Goal: Task Accomplishment & Management: Manage account settings

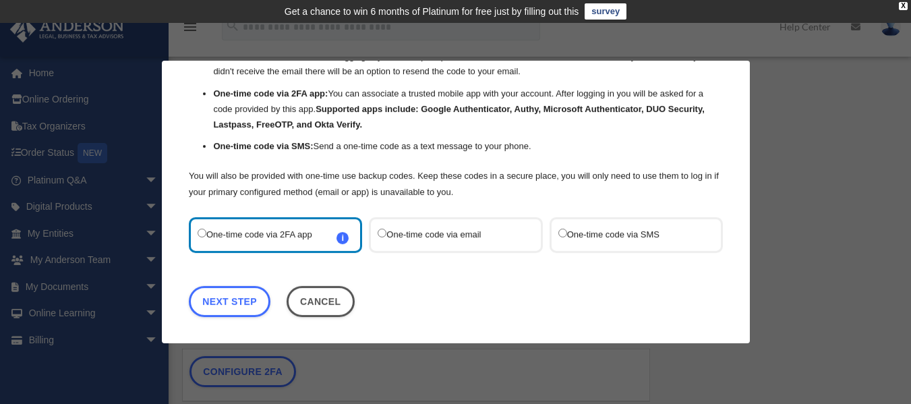
scroll to position [91, 0]
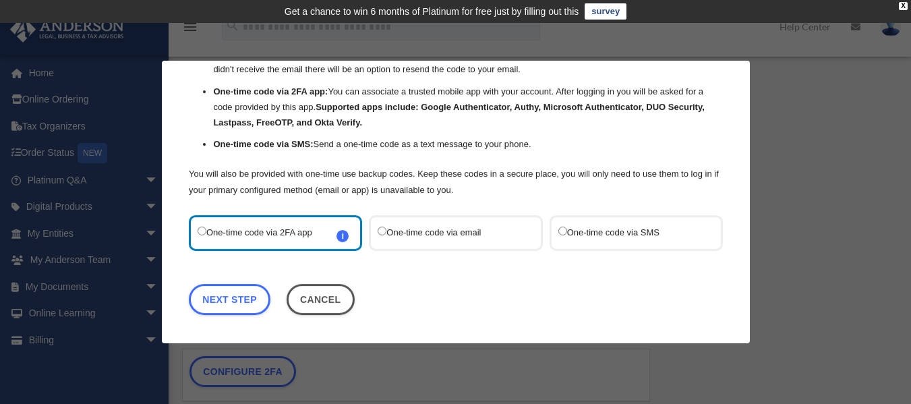
click at [570, 232] on label "One-time code via SMS" at bounding box center [628, 232] width 142 height 18
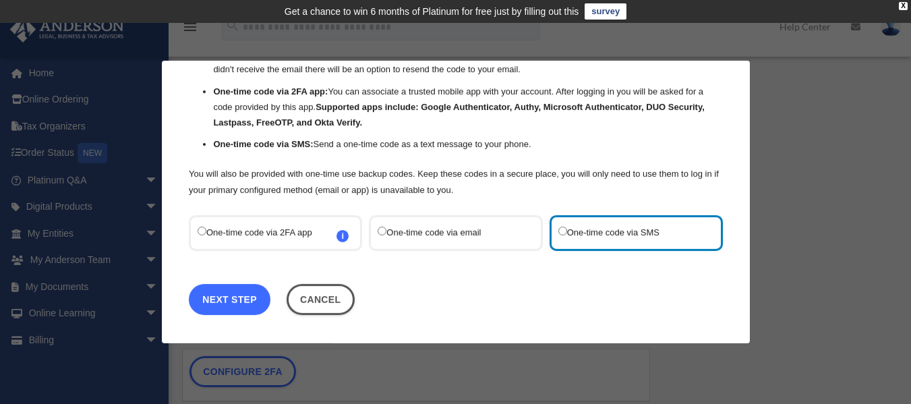
click at [214, 303] on link "Next Step" at bounding box center [230, 298] width 82 height 31
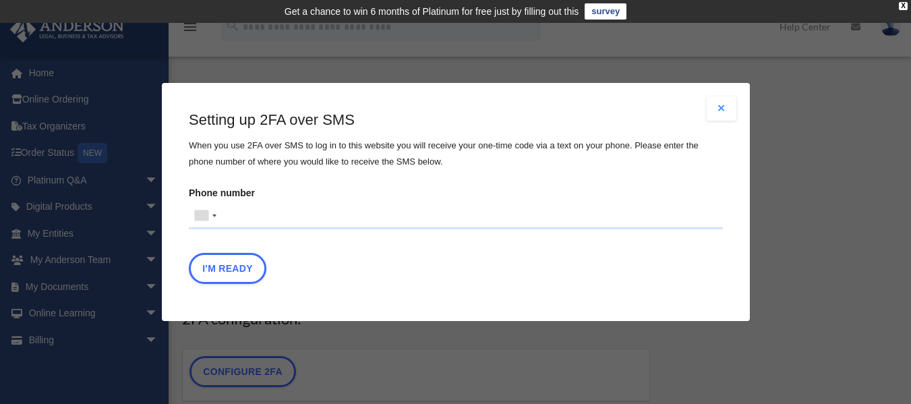
click at [284, 214] on input "Phone number United States +1 United Kingdom +44 Afghanistan (‫افغانستان‬‎) +93…" at bounding box center [456, 215] width 534 height 27
type input "**********"
click at [245, 270] on button "I'm Ready" at bounding box center [228, 268] width 78 height 31
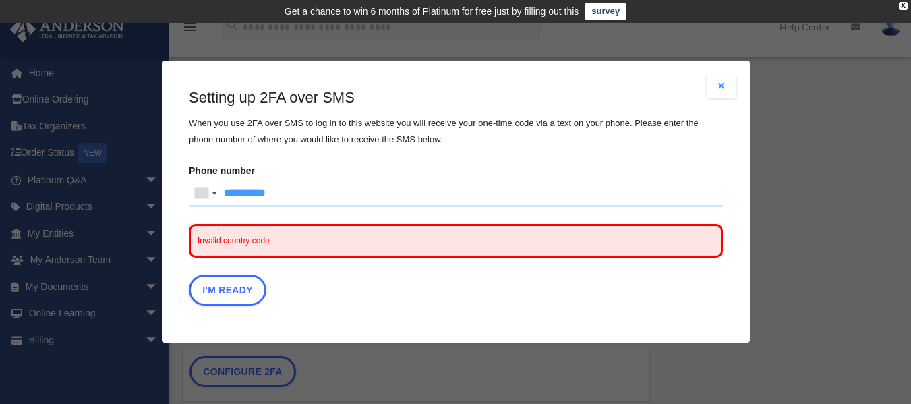
click at [339, 246] on span "Invalid country code" at bounding box center [456, 241] width 534 height 34
click at [216, 194] on div at bounding box center [214, 193] width 4 height 3
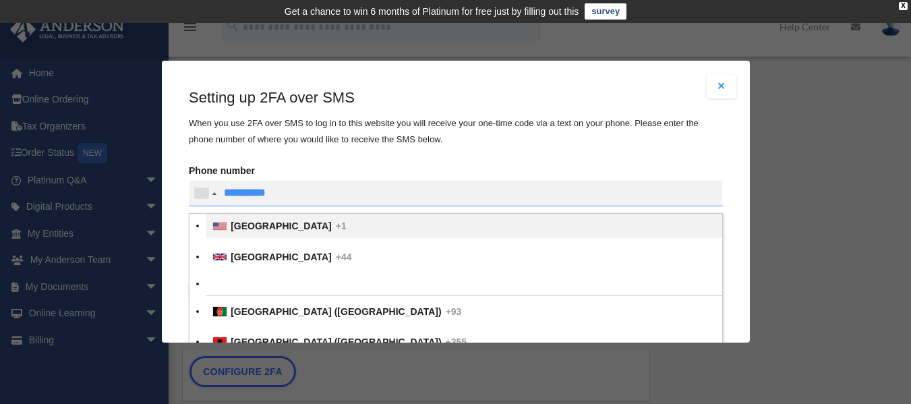
click at [241, 222] on span "United States" at bounding box center [280, 226] width 101 height 11
click at [0, 0] on input "text" at bounding box center [0, 0] width 0 height 0
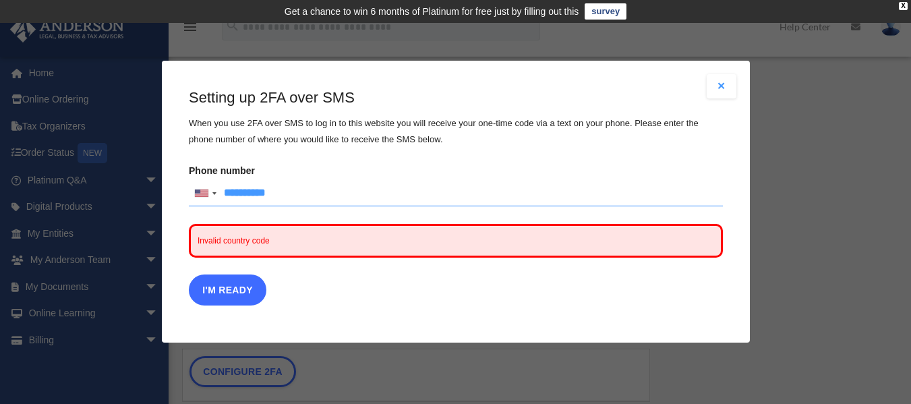
click at [237, 296] on button "I'm Ready" at bounding box center [228, 290] width 78 height 31
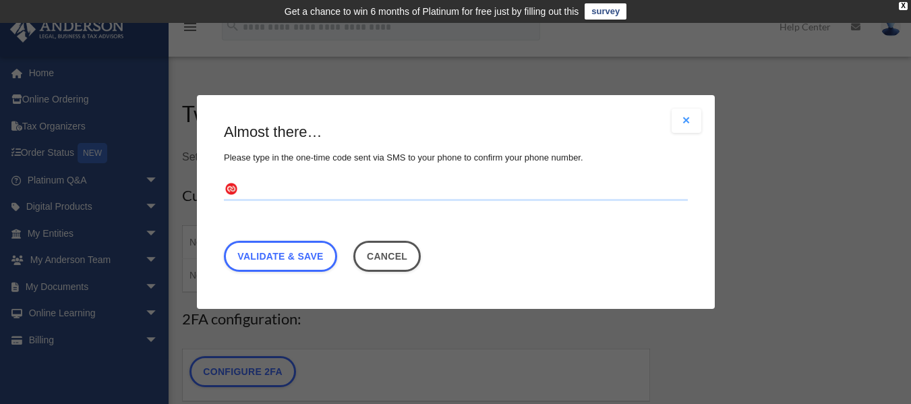
click at [297, 186] on input "text" at bounding box center [456, 190] width 464 height 22
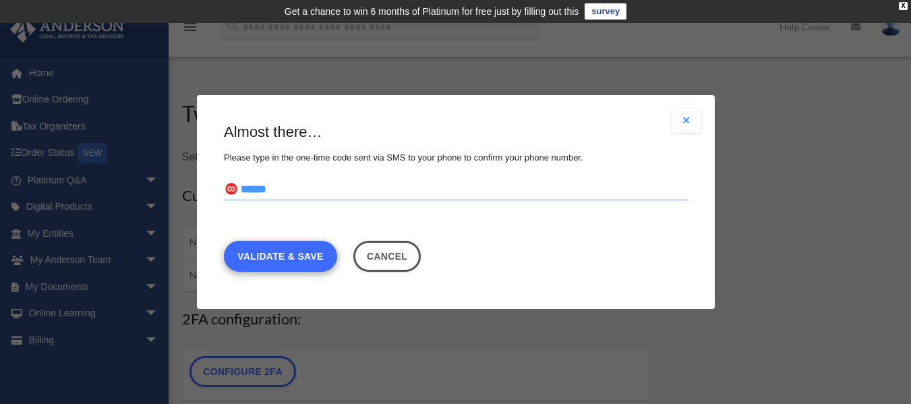
type input "******"
click at [302, 254] on link "Validate & Save" at bounding box center [280, 256] width 113 height 31
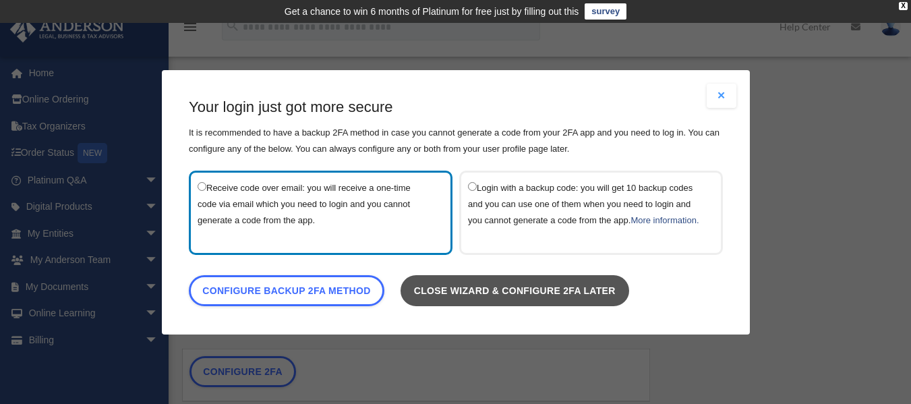
click at [466, 305] on link "Close wizard & configure 2FA later" at bounding box center [514, 289] width 228 height 31
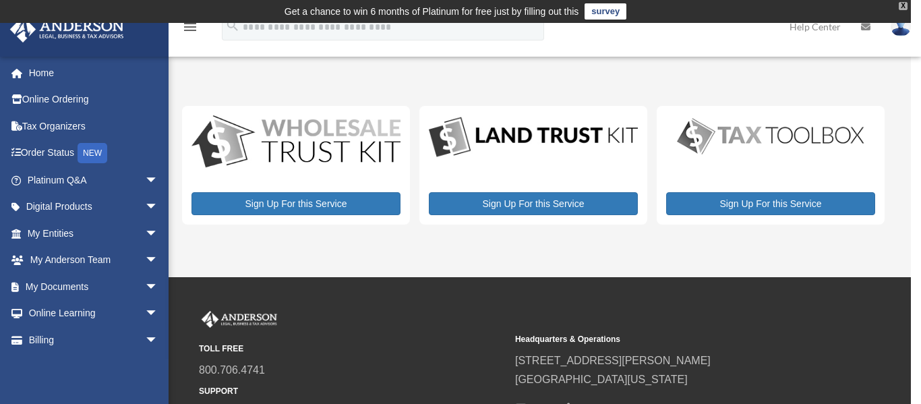
click at [902, 5] on div "X" at bounding box center [902, 6] width 9 height 8
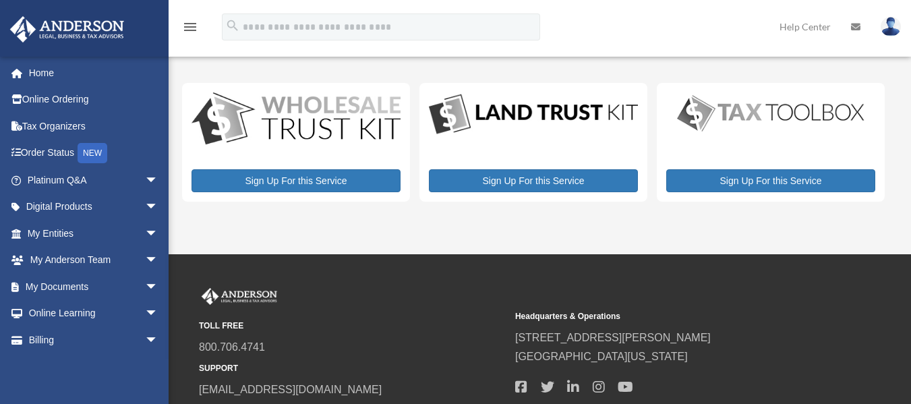
click at [894, 21] on img at bounding box center [890, 27] width 20 height 20
click at [629, 28] on div "menu search Site Menu add calebccoffman6@gmail.com My Profile Reset Password Lo…" at bounding box center [455, 33] width 890 height 46
click at [61, 280] on link "My Documents arrow_drop_down" at bounding box center [93, 286] width 169 height 27
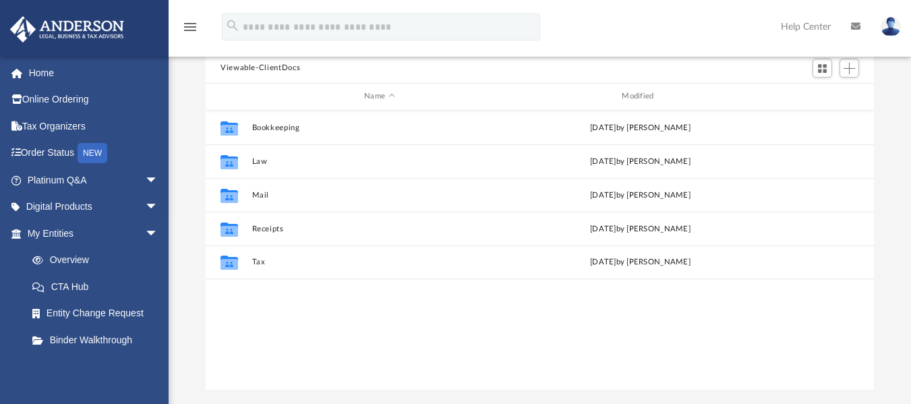
scroll to position [126, 0]
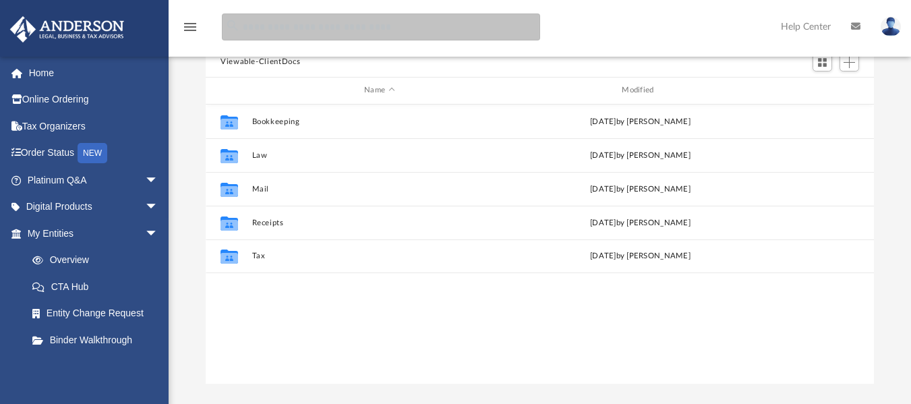
click at [354, 26] on input "search" at bounding box center [381, 26] width 318 height 27
type input "***"
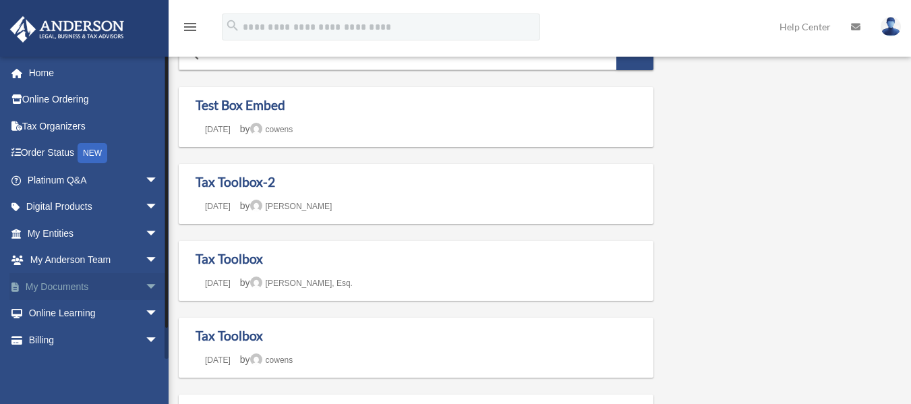
click at [88, 288] on link "My Documents arrow_drop_down" at bounding box center [93, 286] width 169 height 27
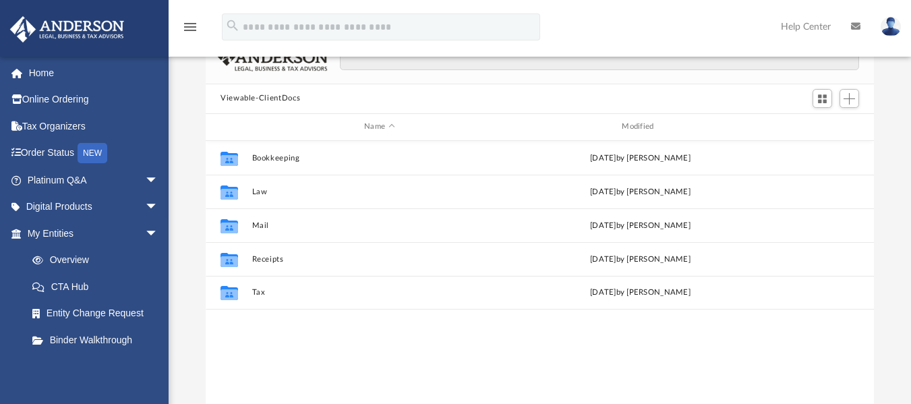
scroll to position [92, 0]
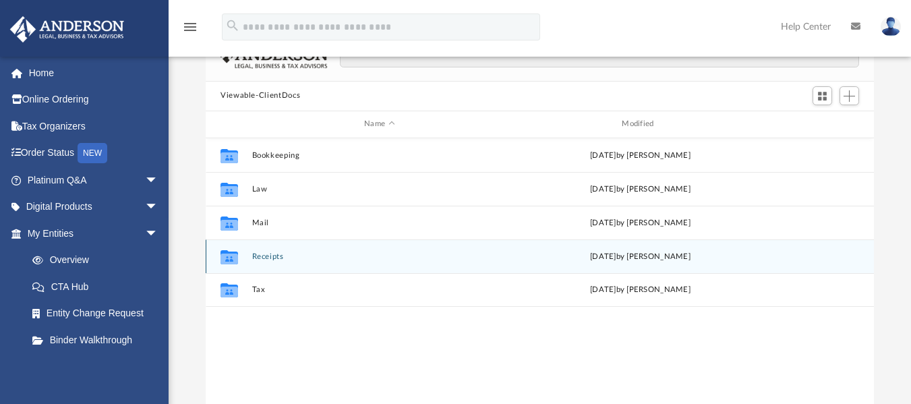
click at [423, 256] on button "Receipts" at bounding box center [379, 255] width 255 height 9
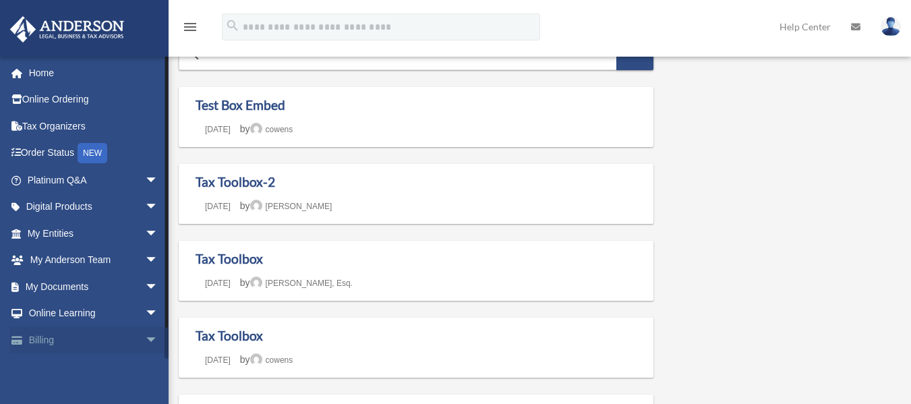
click at [123, 332] on link "Billing arrow_drop_down" at bounding box center [93, 339] width 169 height 27
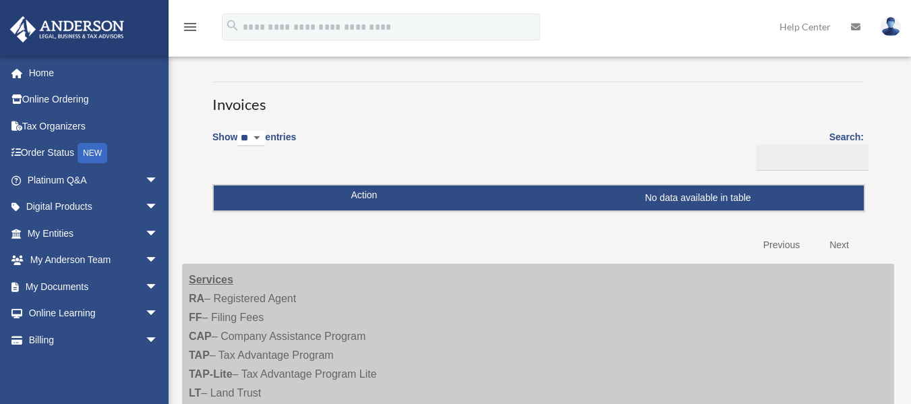
scroll to position [53, 0]
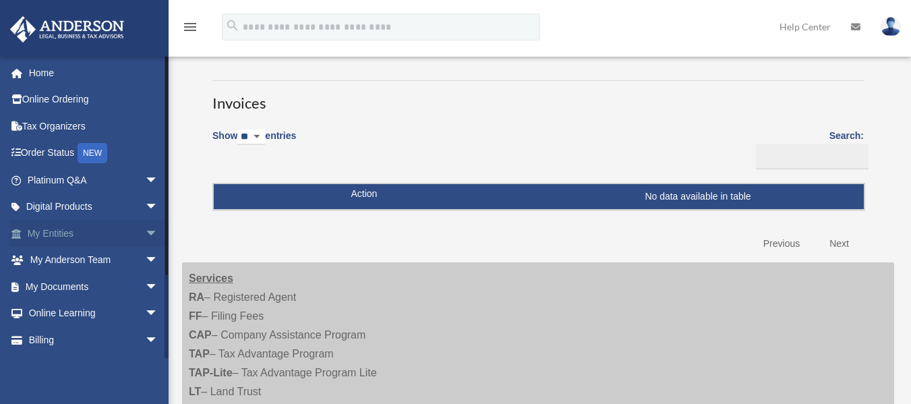
click at [103, 238] on link "My Entities arrow_drop_down" at bounding box center [93, 233] width 169 height 27
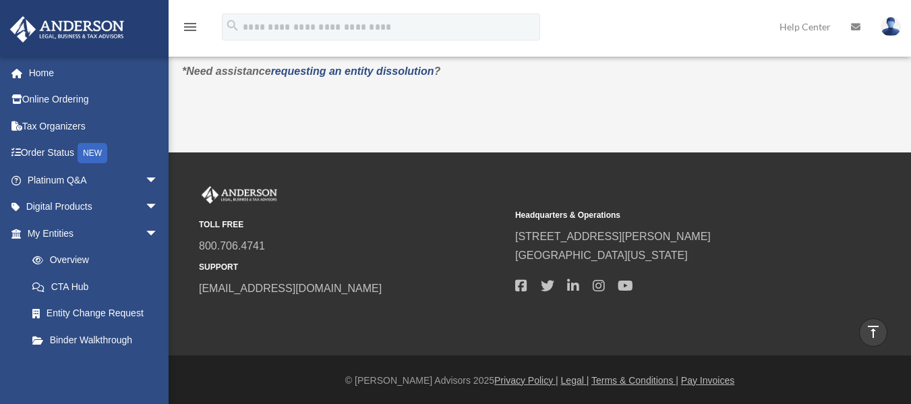
scroll to position [483, 0]
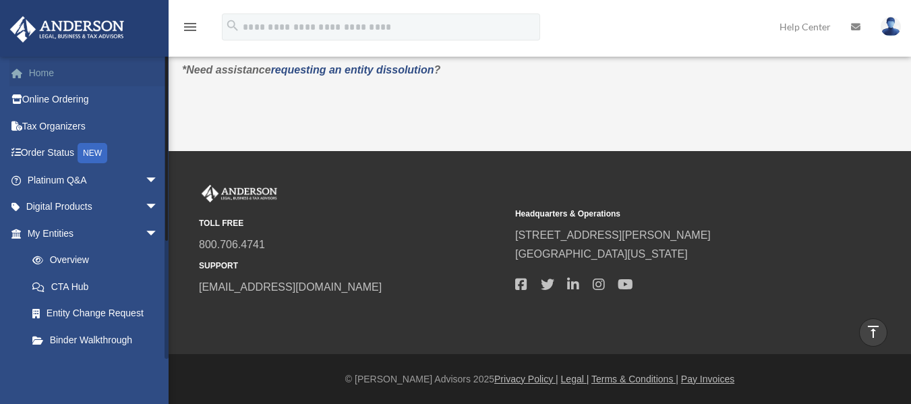
click at [60, 70] on link "Home" at bounding box center [93, 72] width 169 height 27
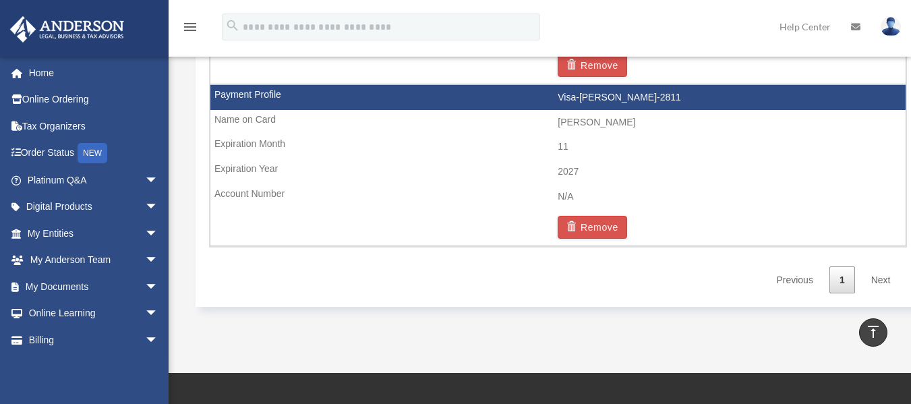
scroll to position [1024, 0]
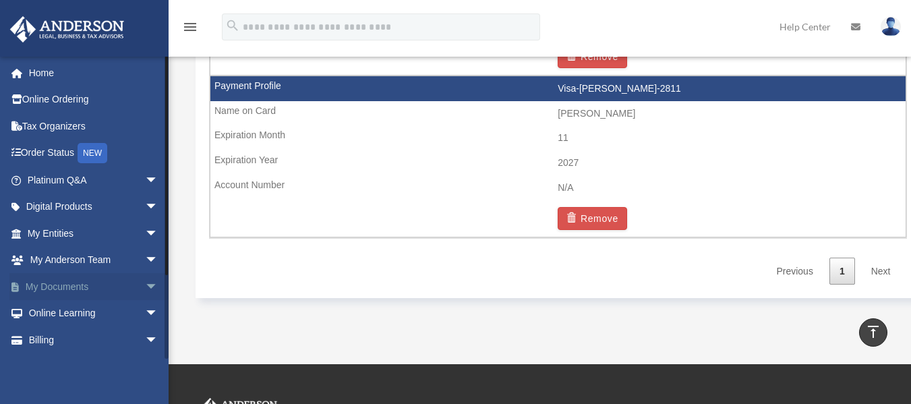
click at [32, 285] on link "My Documents arrow_drop_down" at bounding box center [93, 286] width 169 height 27
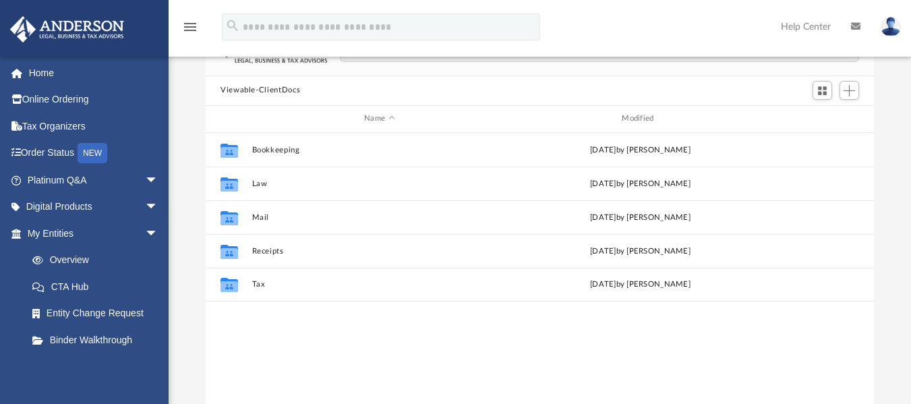
scroll to position [109, 0]
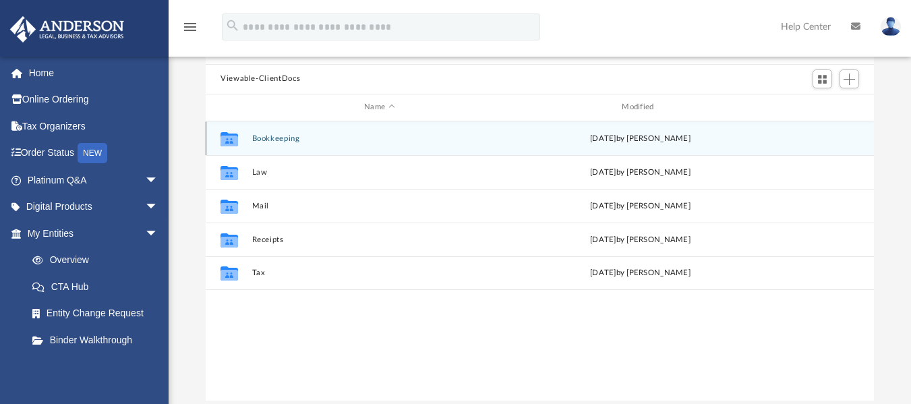
click at [532, 140] on div "[DATE] by [PERSON_NAME]" at bounding box center [639, 138] width 255 height 12
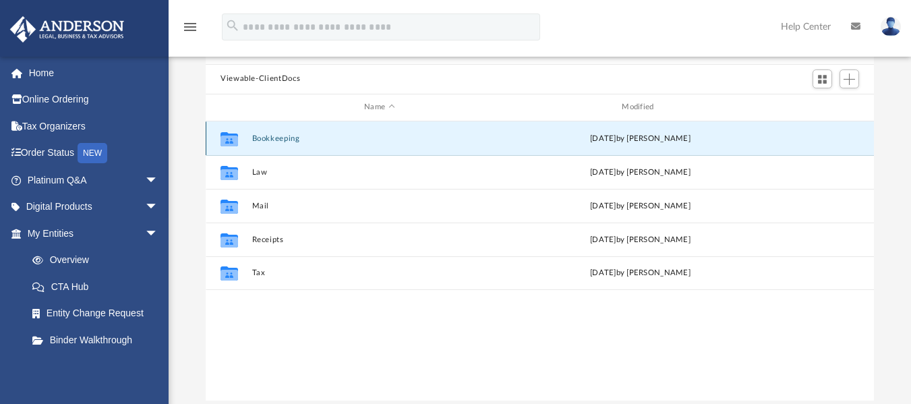
click at [264, 141] on button "Bookkeeping" at bounding box center [379, 137] width 255 height 9
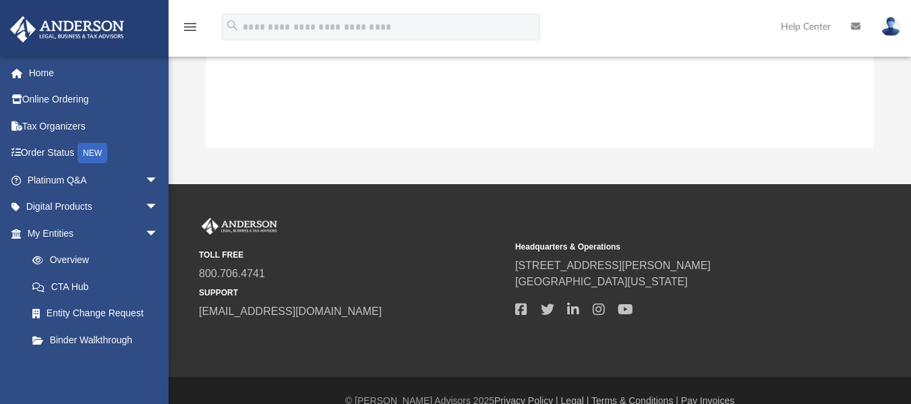
scroll to position [363, 0]
